Goal: Transaction & Acquisition: Book appointment/travel/reservation

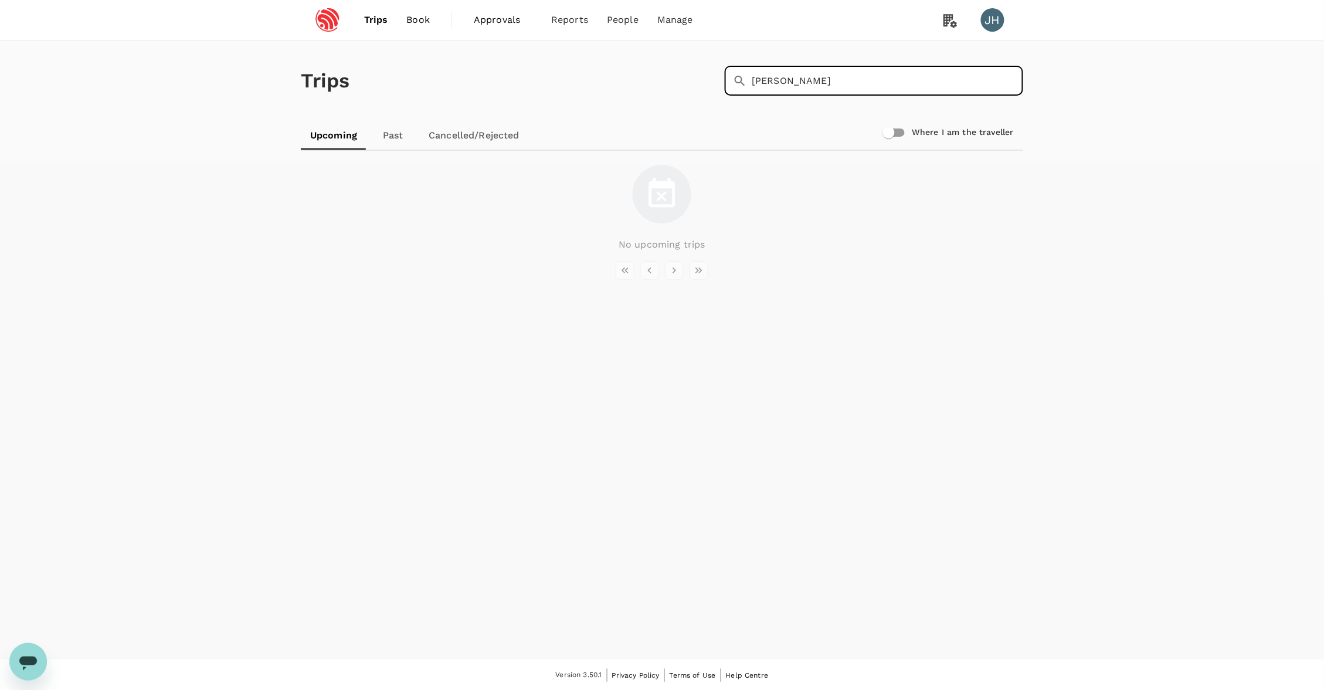
click at [405, 25] on link "Book" at bounding box center [419, 20] width 42 height 40
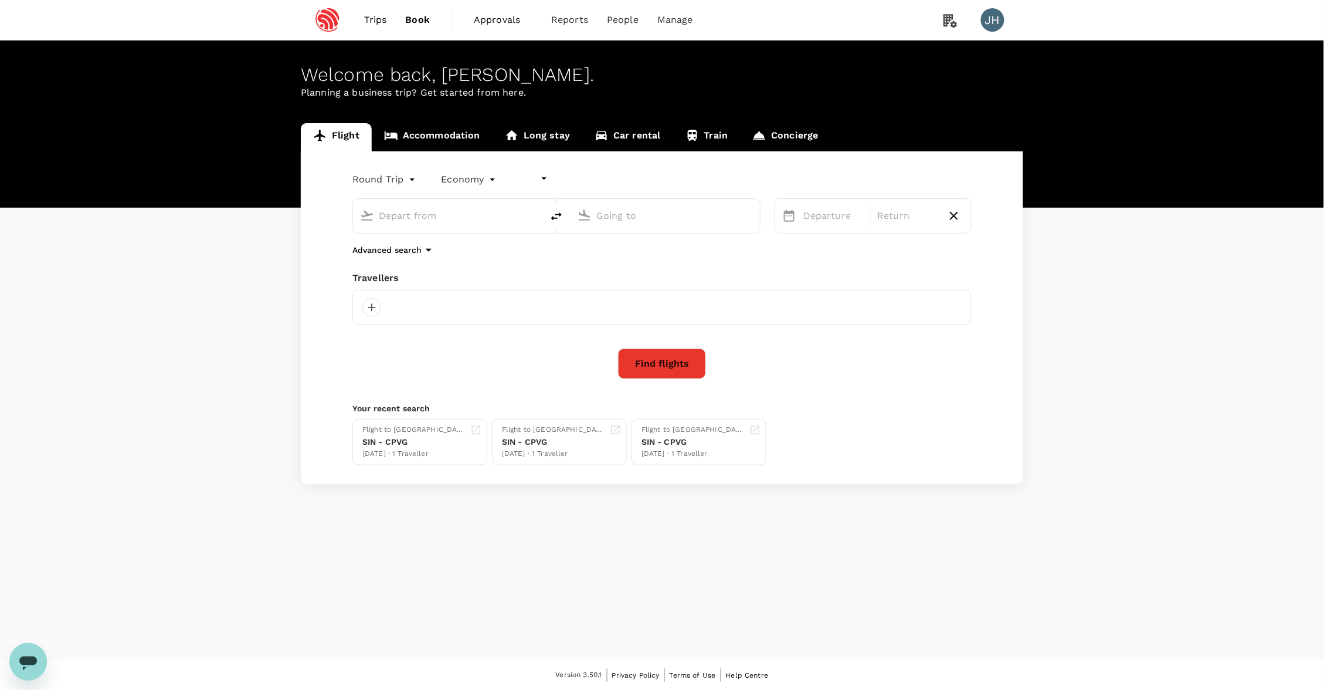
type input "undefined, undefined (any)"
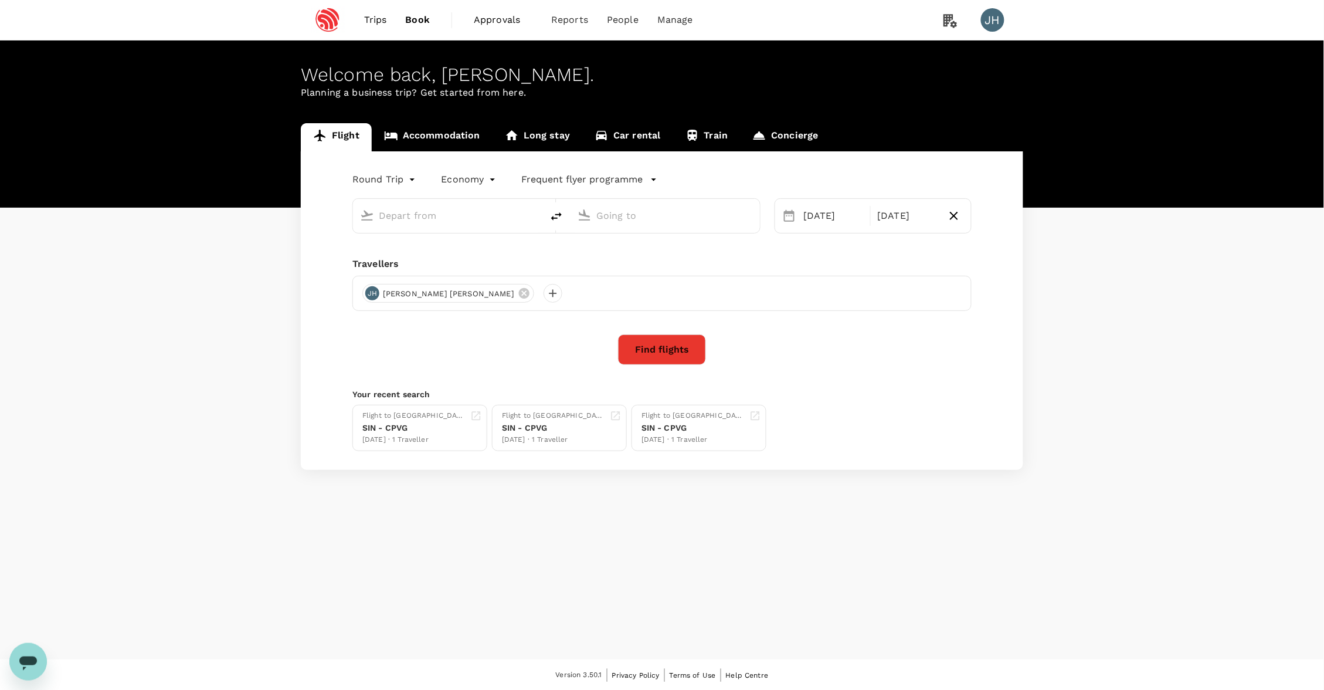
click at [413, 209] on input "text" at bounding box center [448, 215] width 139 height 18
type input "Singapore Changi (SIN)"
type input "[GEOGRAPHIC_DATA], [GEOGRAPHIC_DATA] (any)"
type input "Singapore Changi (SIN)"
type input "[GEOGRAPHIC_DATA], [GEOGRAPHIC_DATA] (any)"
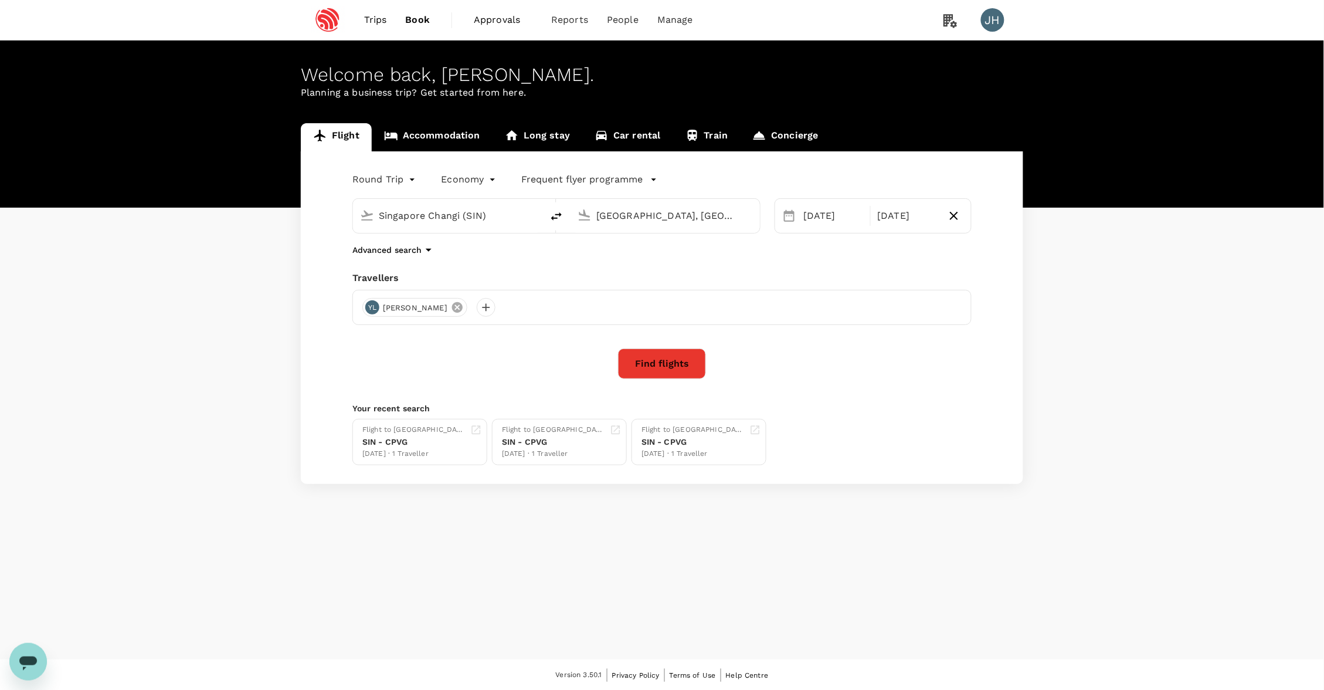
click at [451, 307] on icon at bounding box center [457, 307] width 13 height 13
click at [376, 315] on div at bounding box center [371, 307] width 19 height 19
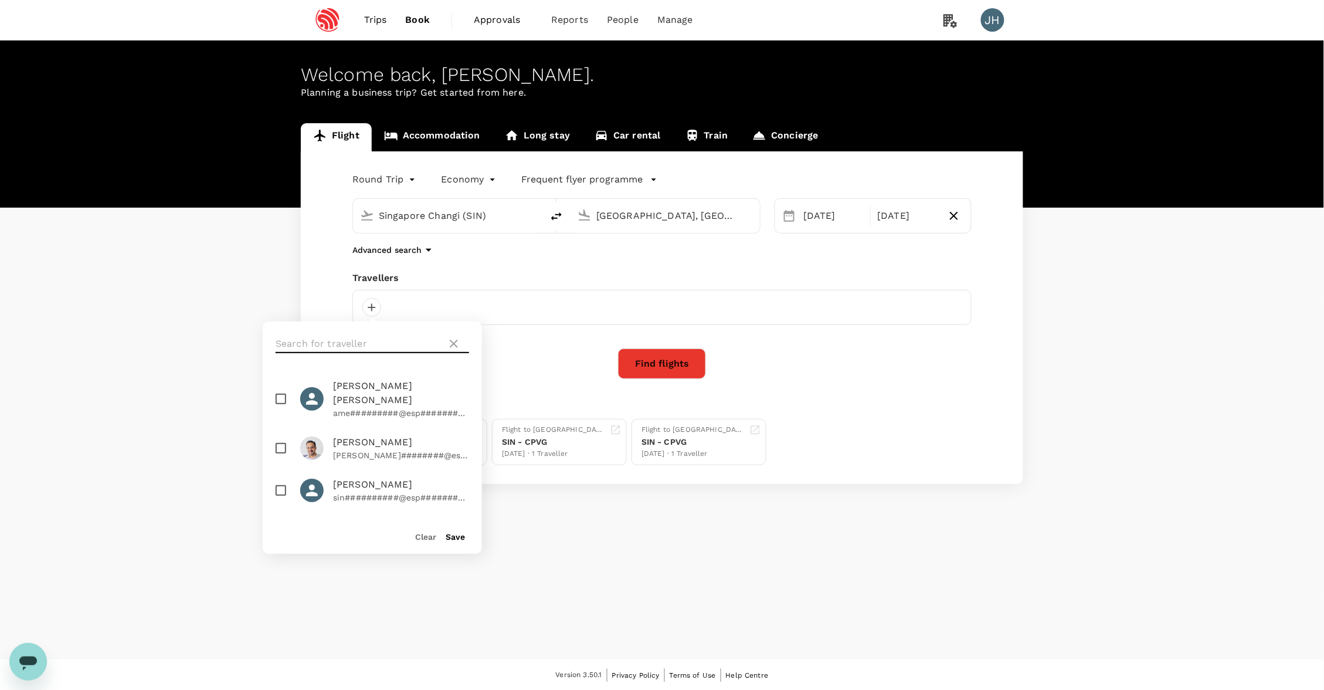
click at [368, 334] on input "text" at bounding box center [359, 343] width 167 height 19
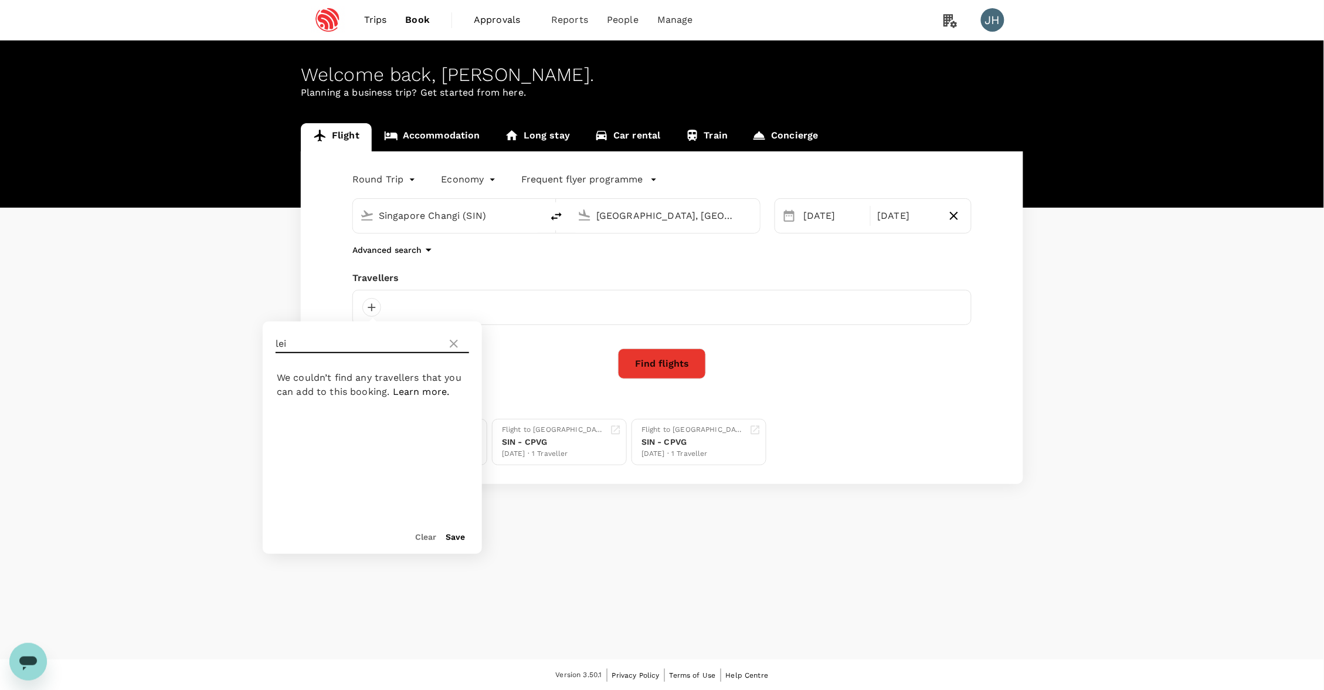
type input "lei"
click at [283, 391] on input "checkbox" at bounding box center [281, 391] width 25 height 25
checkbox input "true"
click at [459, 537] on button "Save" at bounding box center [455, 536] width 19 height 9
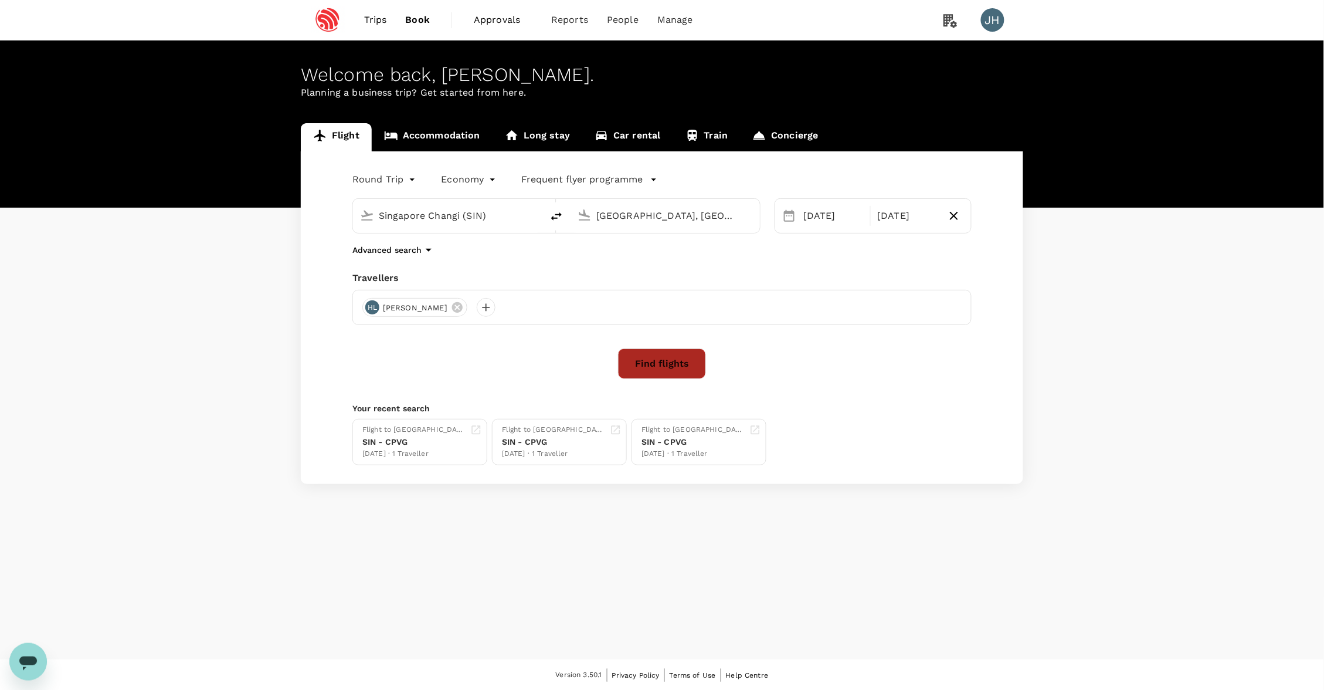
click at [663, 358] on button "Find flights" at bounding box center [662, 363] width 88 height 30
click at [879, 214] on div "[DATE]" at bounding box center [907, 215] width 69 height 23
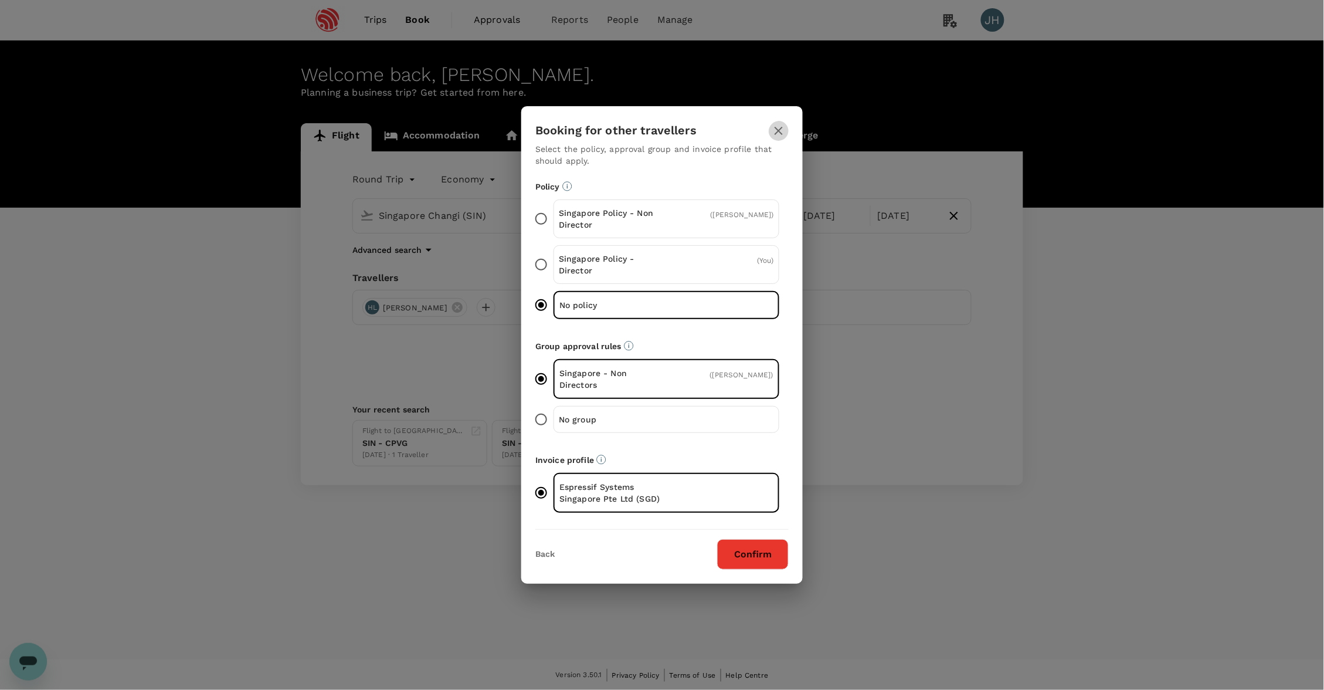
click at [775, 133] on icon "button" at bounding box center [779, 131] width 8 height 8
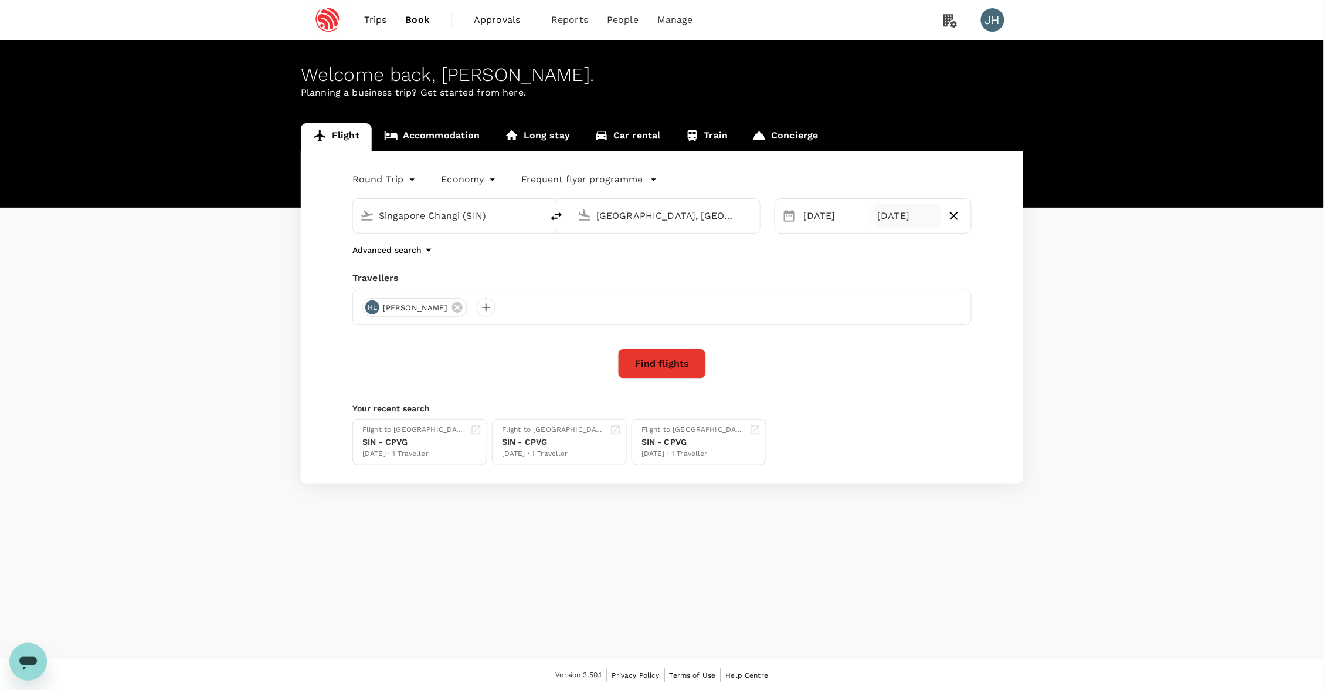
click at [908, 220] on div "[DATE]" at bounding box center [907, 215] width 69 height 23
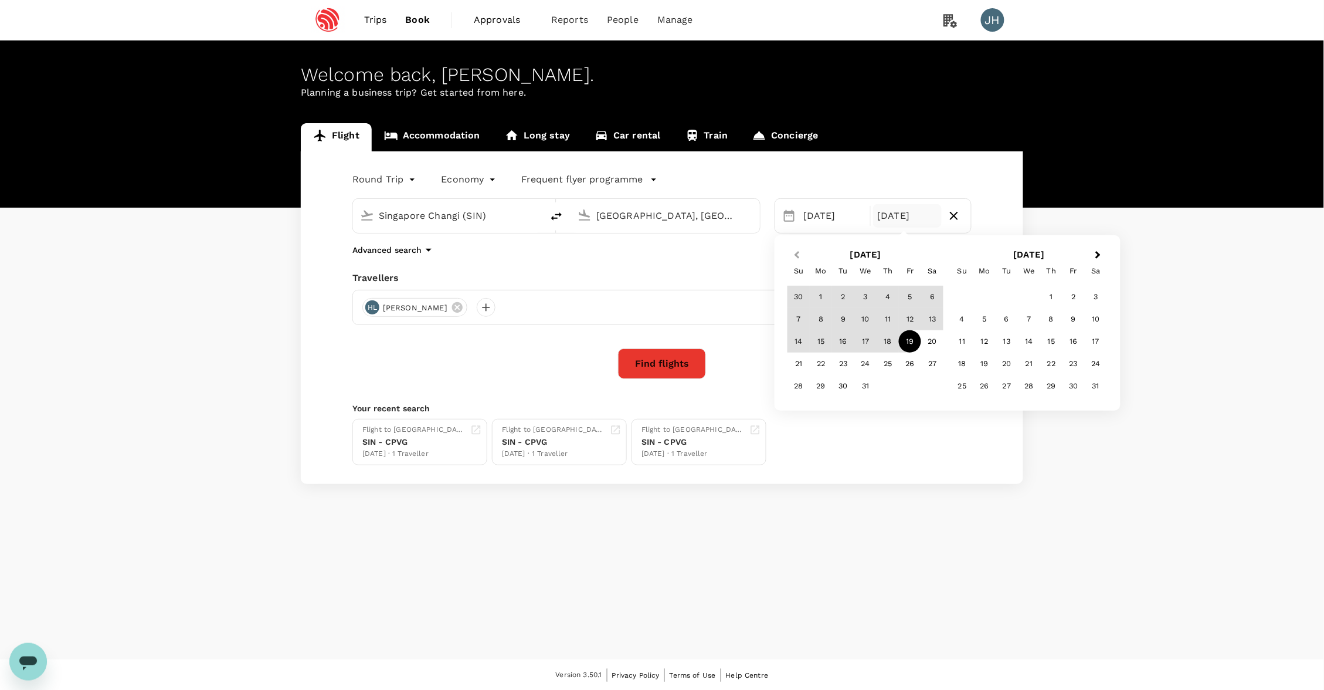
click at [802, 252] on button "Previous Month" at bounding box center [795, 255] width 19 height 19
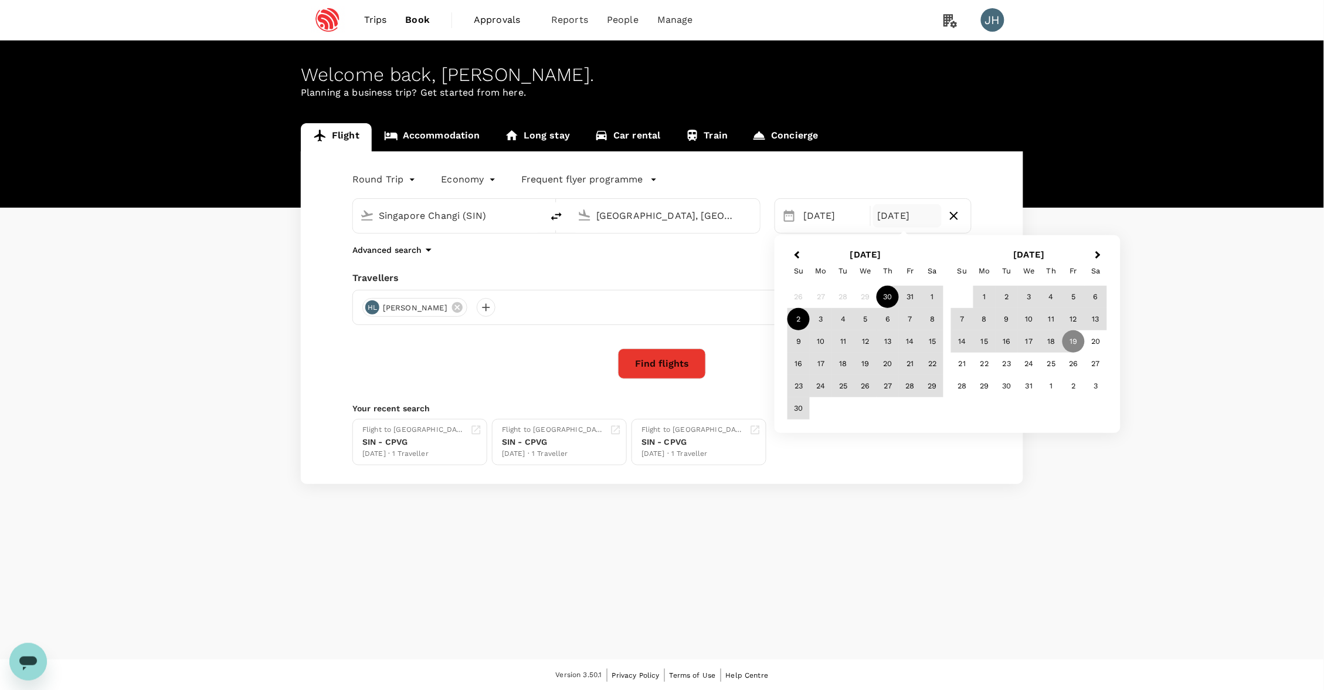
click at [803, 311] on div "2" at bounding box center [799, 319] width 22 height 22
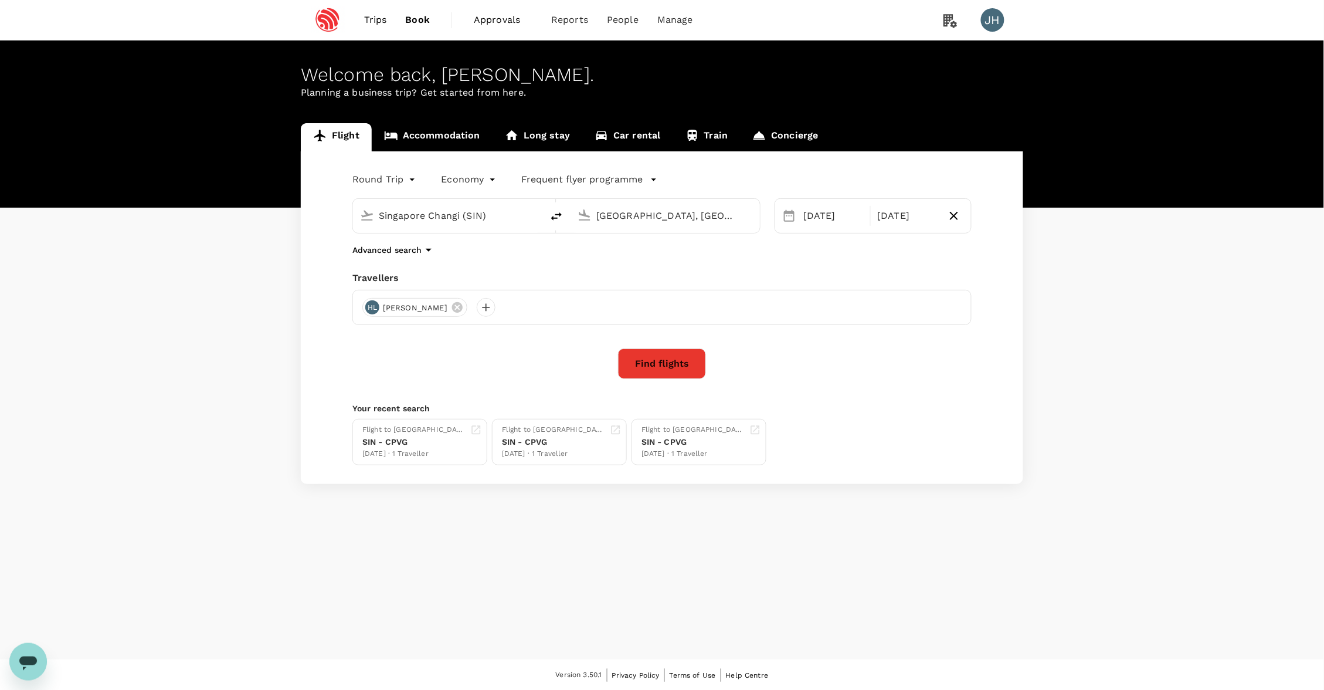
click at [659, 359] on button "Find flights" at bounding box center [662, 363] width 88 height 30
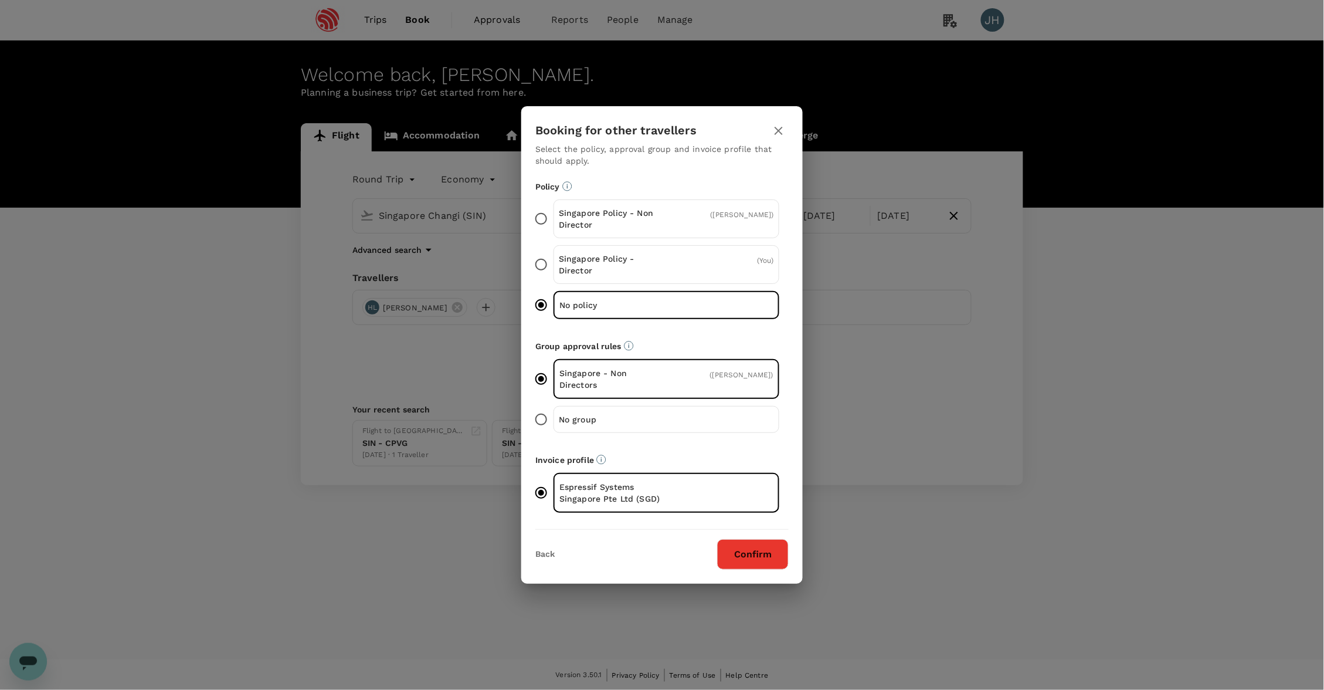
click at [757, 548] on button "Confirm" at bounding box center [753, 554] width 72 height 30
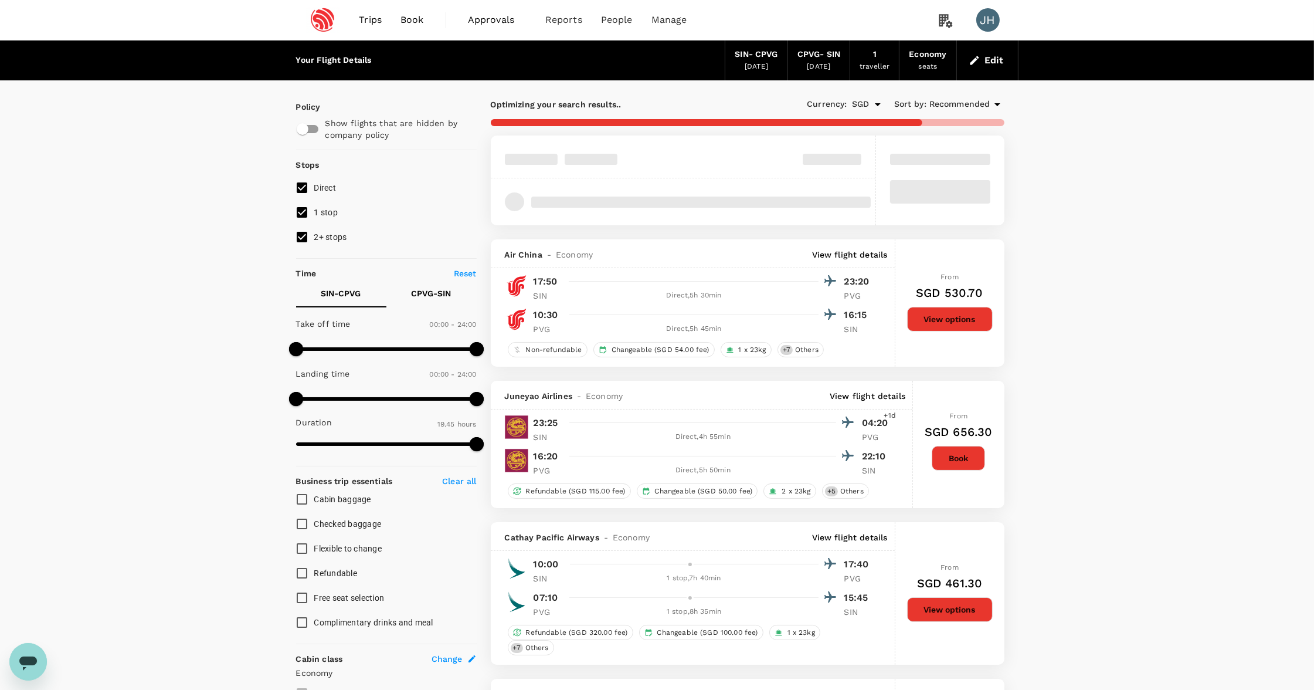
click at [316, 242] on span "2+ stops" at bounding box center [330, 236] width 33 height 9
click at [314, 243] on input "2+ stops" at bounding box center [302, 237] width 25 height 25
checkbox input "false"
click at [306, 216] on input "1 stop" at bounding box center [302, 212] width 25 height 25
checkbox input "false"
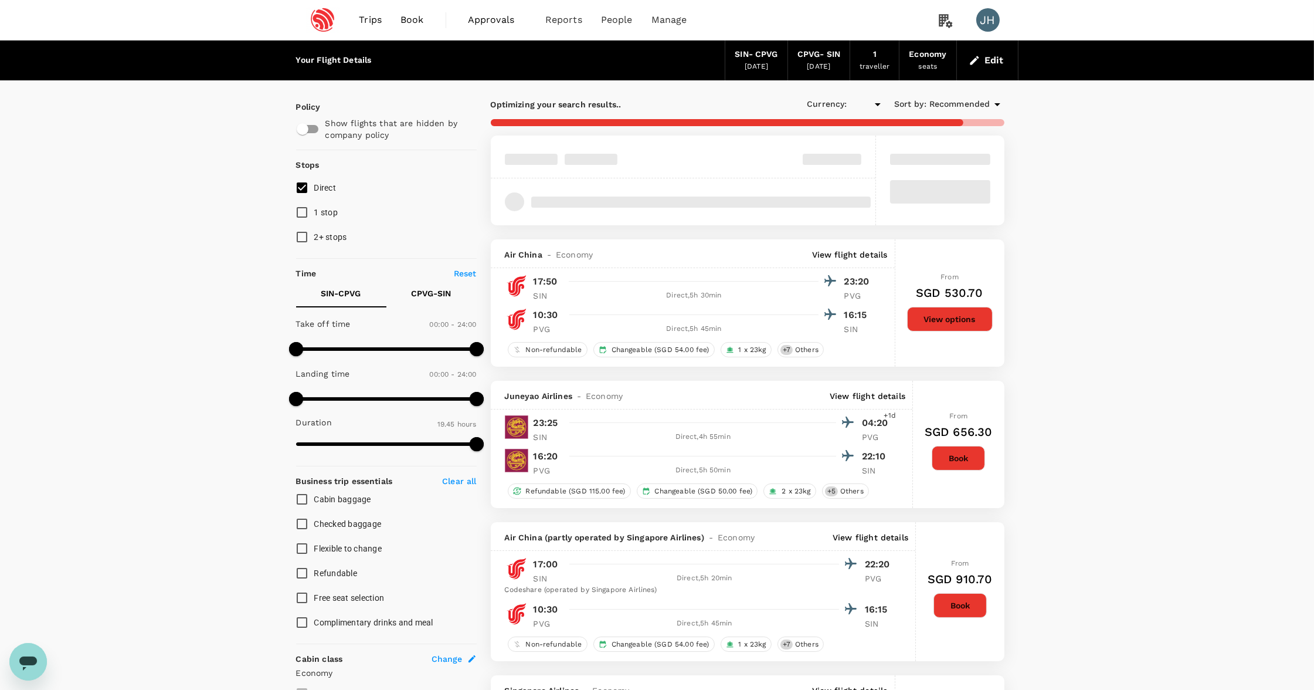
type input "SGD"
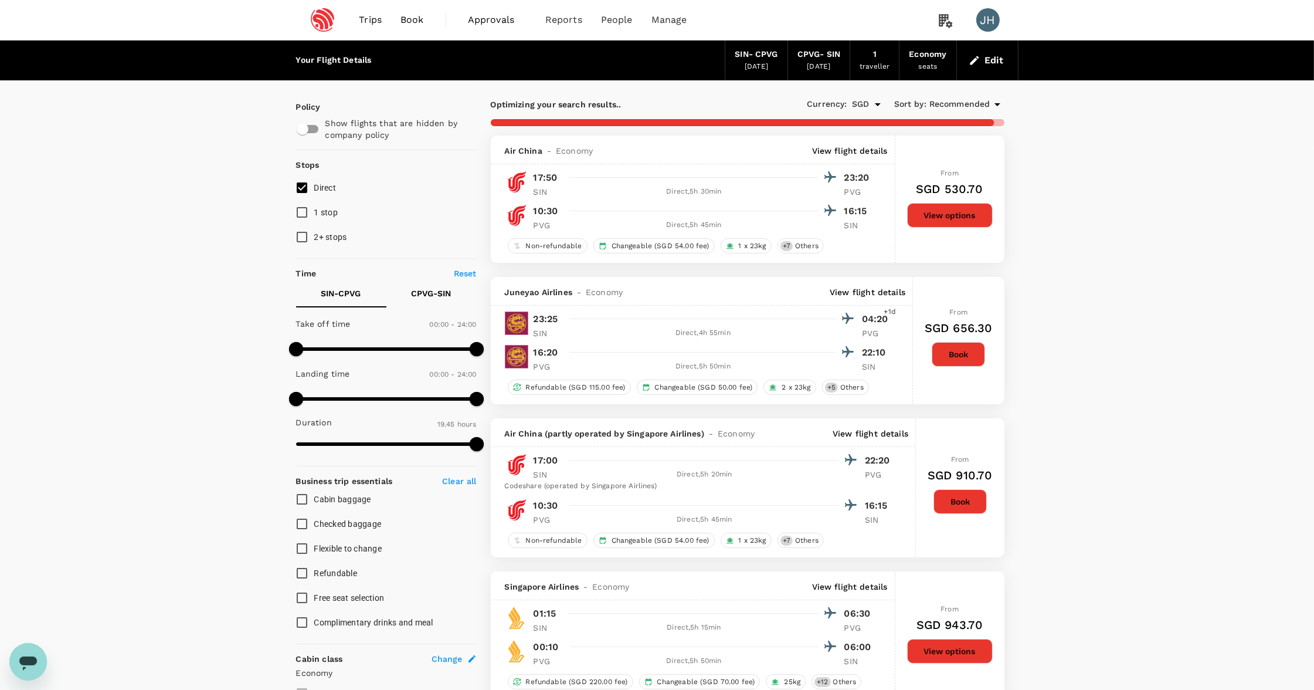
click at [940, 111] on div "Recommended" at bounding box center [967, 104] width 75 height 14
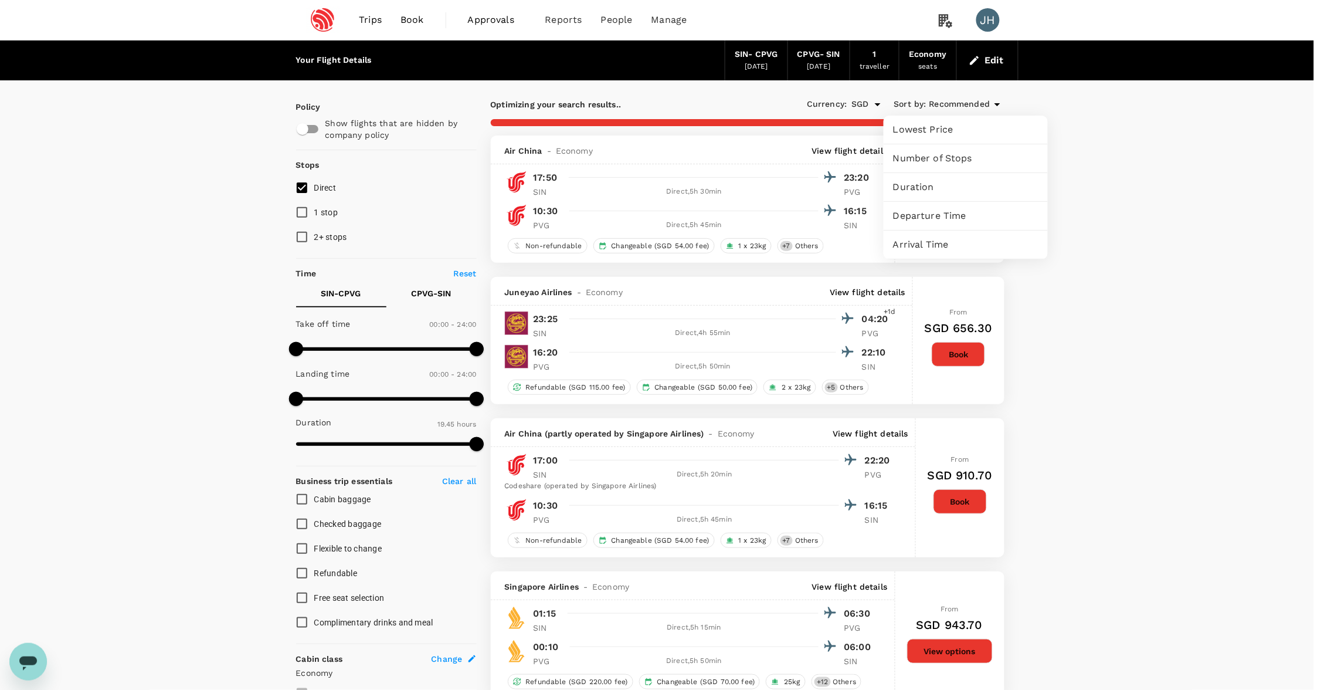
click at [937, 128] on span "Lowest Price" at bounding box center [965, 130] width 145 height 14
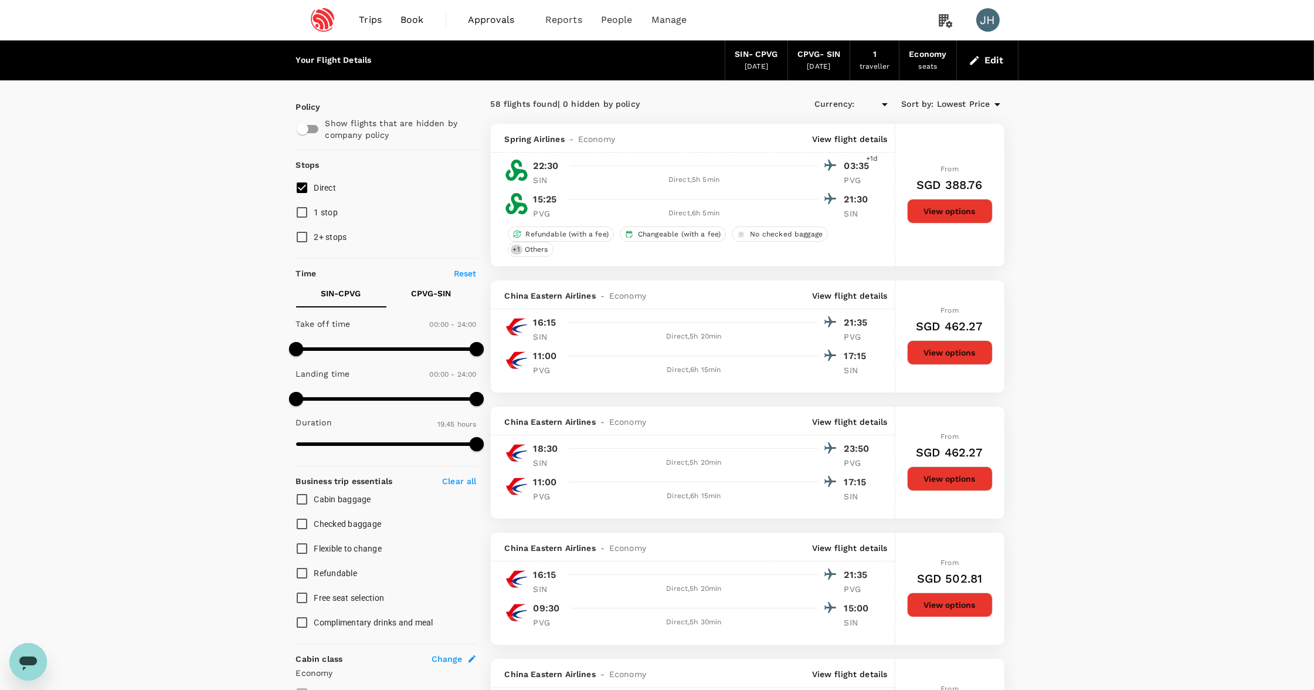
type input "SGD"
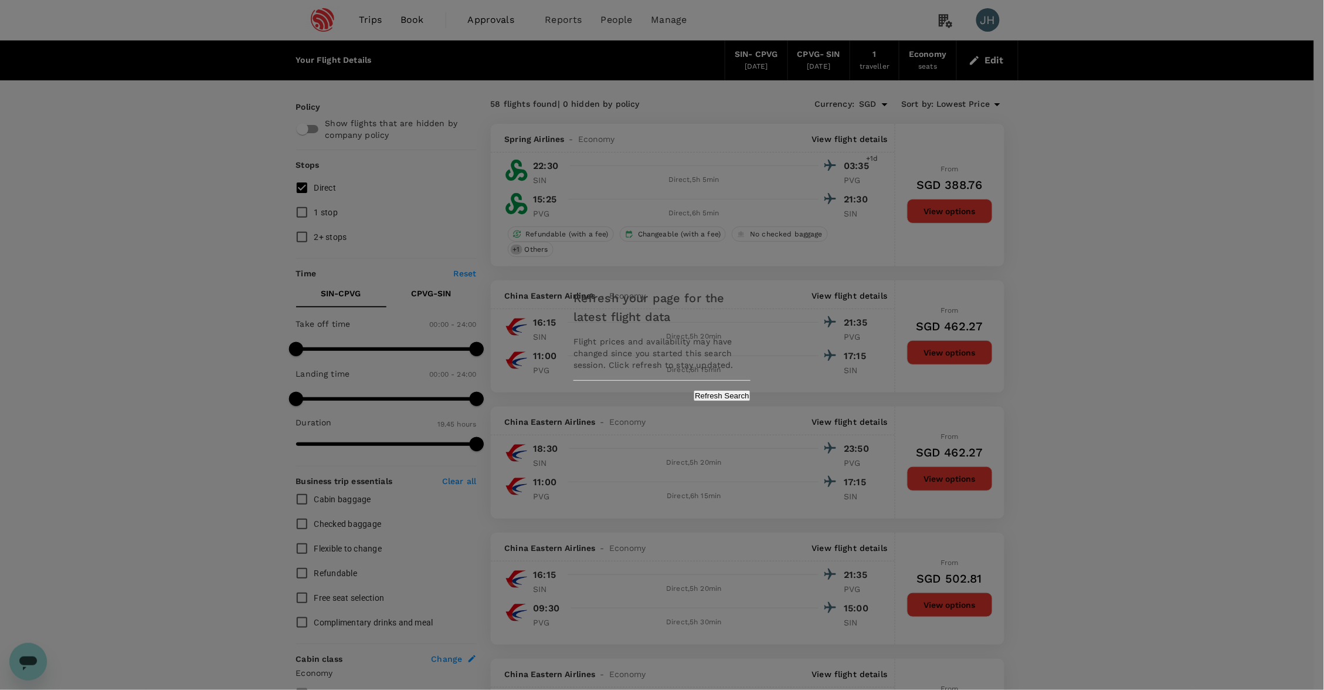
click at [694, 391] on button "Refresh Search" at bounding box center [722, 395] width 57 height 11
